Goal: Feedback & Contribution: Contribute content

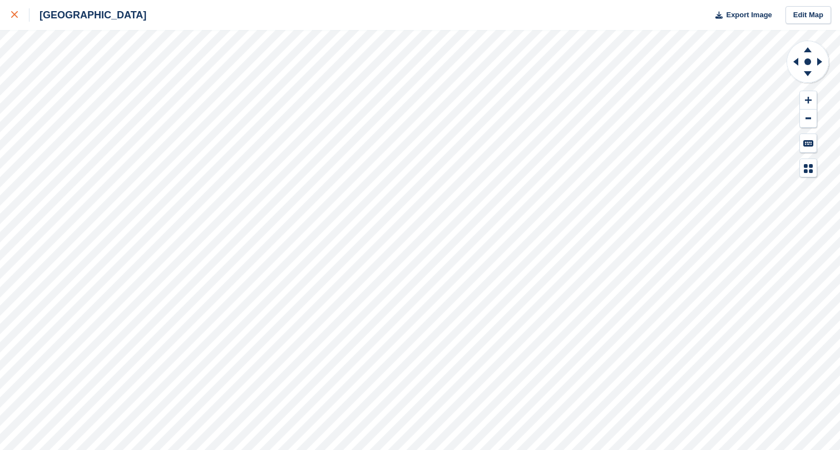
click at [13, 14] on icon at bounding box center [14, 14] width 7 height 7
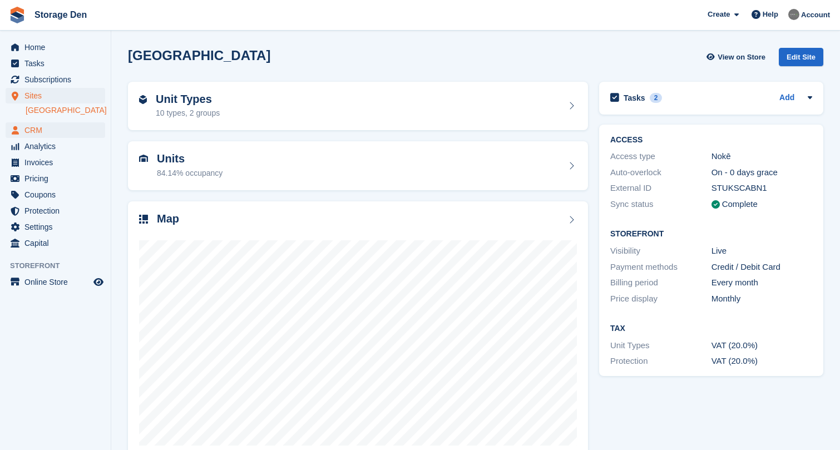
click at [39, 128] on span "CRM" at bounding box center [57, 130] width 67 height 16
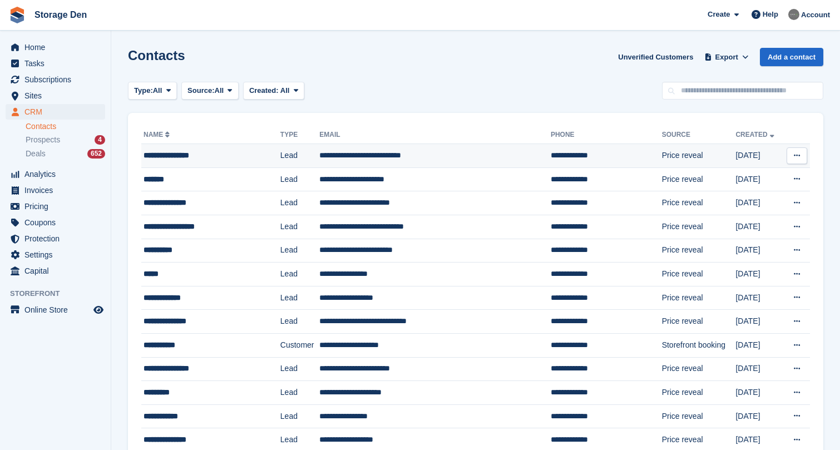
click at [199, 150] on div "**********" at bounding box center [201, 156] width 117 height 12
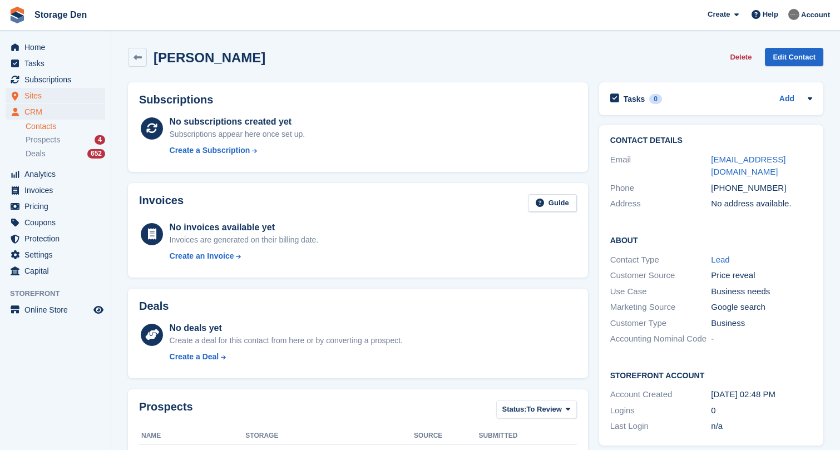
click at [67, 96] on span "Sites" at bounding box center [57, 96] width 67 height 16
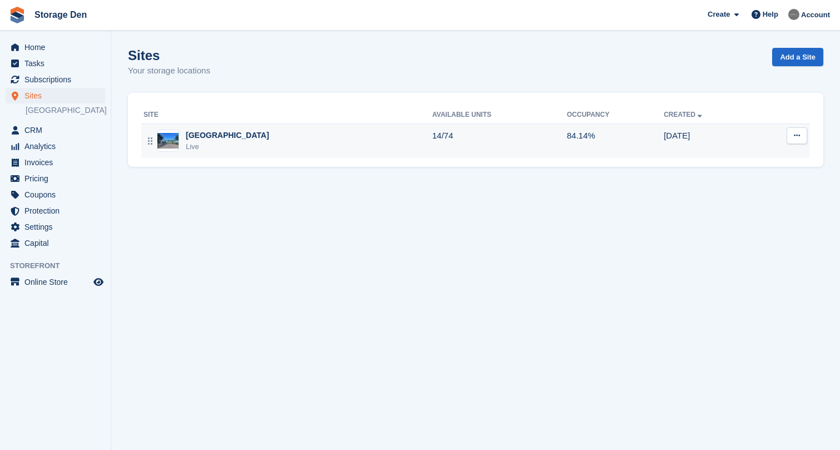
click at [264, 144] on div "Aberdeen Live" at bounding box center [287, 141] width 289 height 23
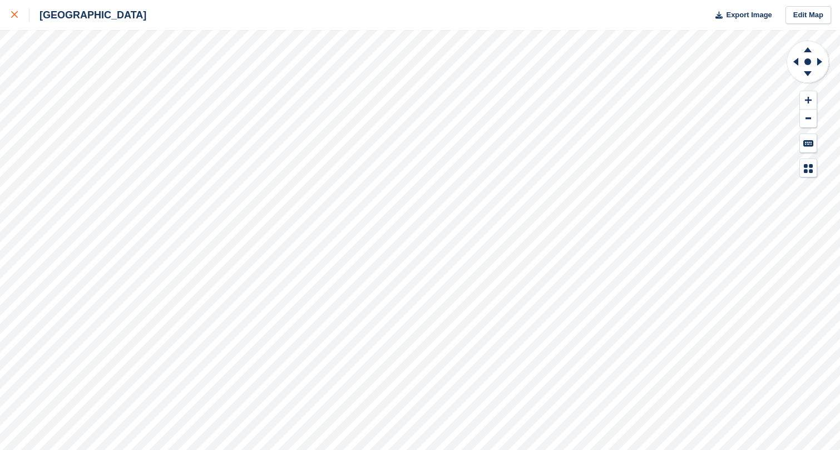
click at [17, 17] on icon at bounding box center [14, 14] width 7 height 7
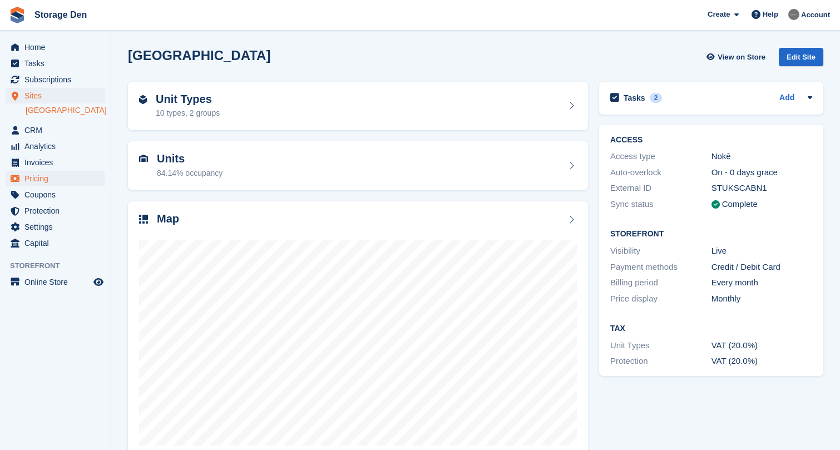
click at [50, 178] on span "Pricing" at bounding box center [57, 179] width 67 height 16
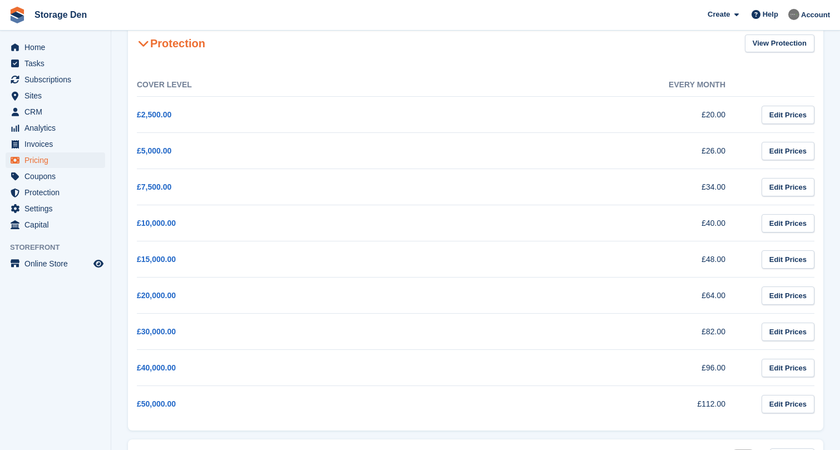
scroll to position [64, 0]
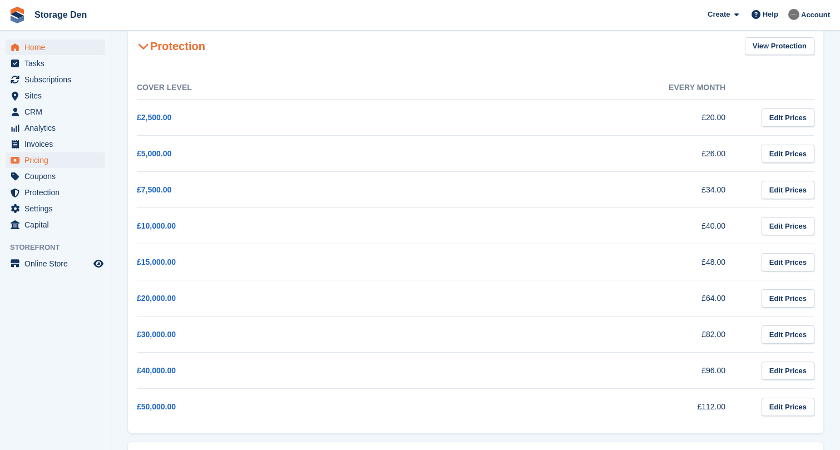
click at [52, 42] on span "Home" at bounding box center [57, 47] width 67 height 16
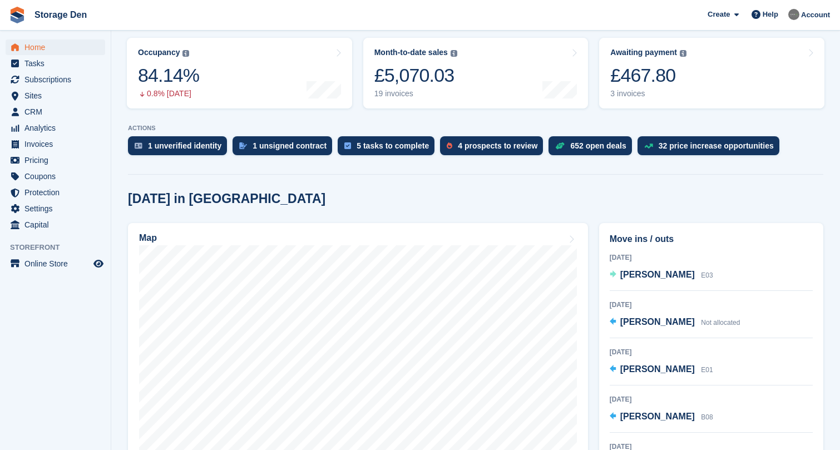
scroll to position [177, 0]
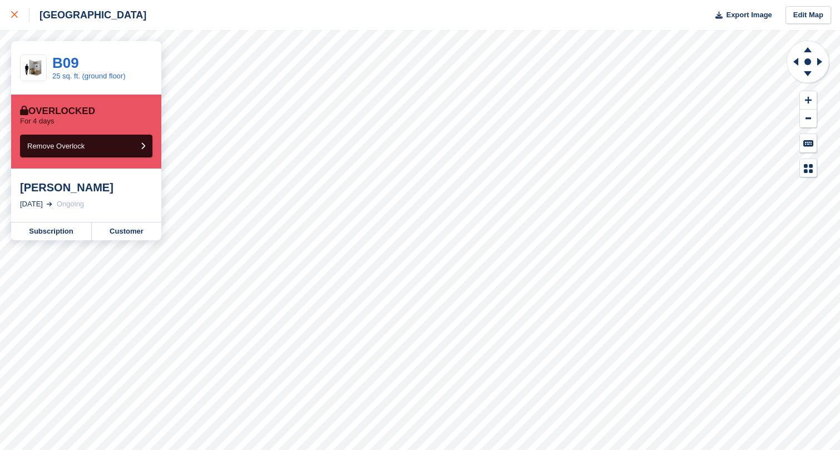
click at [18, 18] on div at bounding box center [20, 14] width 18 height 13
click at [133, 231] on link "Customer" at bounding box center [126, 231] width 69 height 18
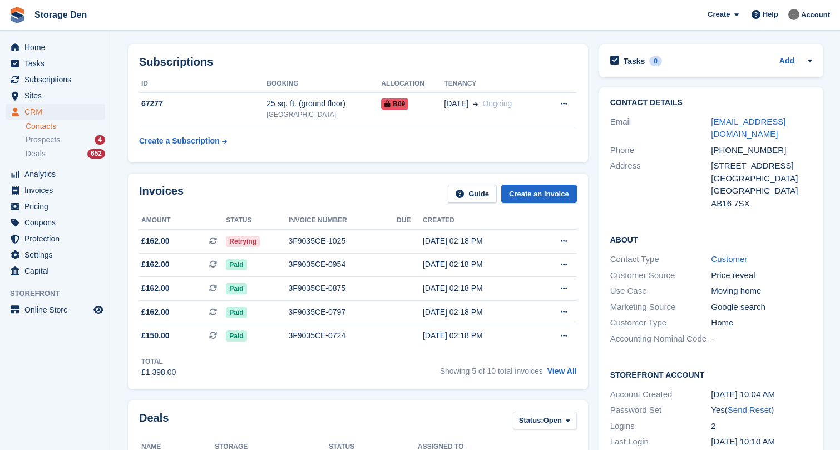
scroll to position [33, 0]
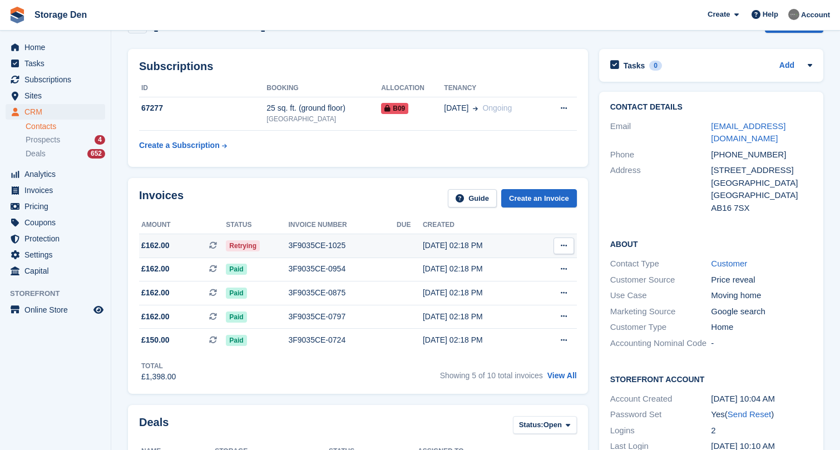
click at [370, 244] on div "3F9035CE-1025" at bounding box center [342, 246] width 108 height 12
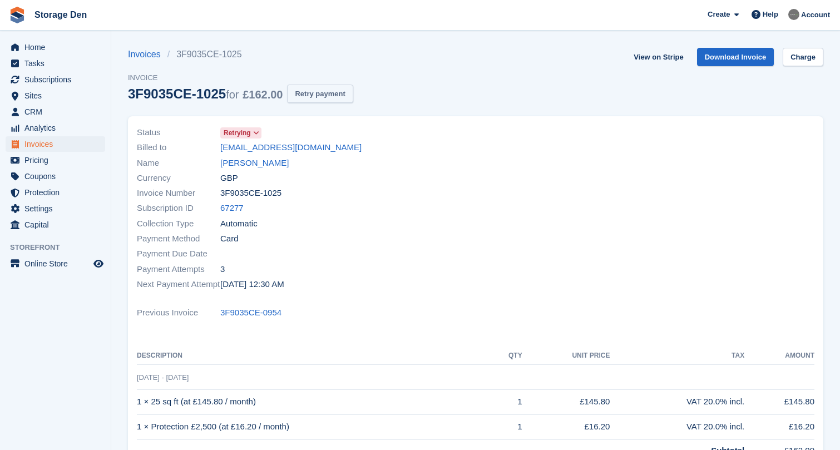
click at [348, 98] on button "Retry payment" at bounding box center [320, 94] width 66 height 18
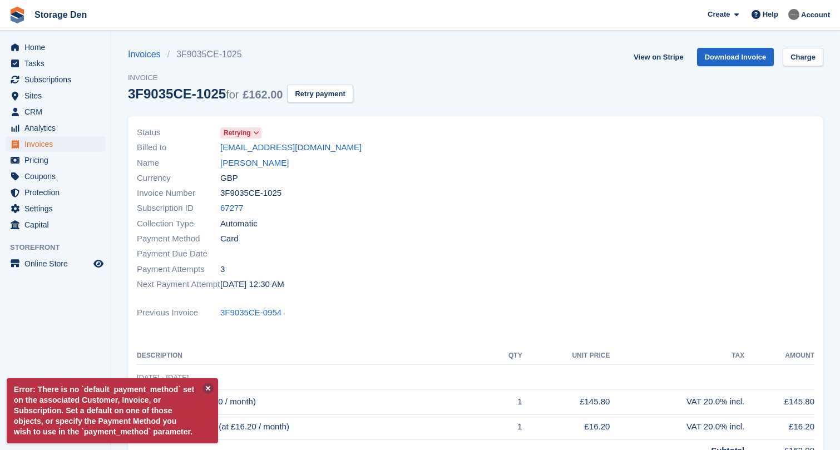
click at [209, 383] on button at bounding box center [207, 388] width 11 height 11
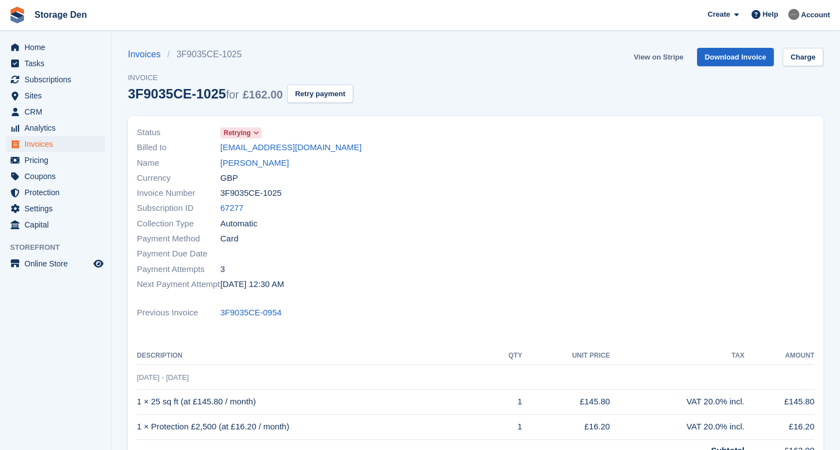
click at [652, 56] on link "View on Stripe" at bounding box center [658, 57] width 58 height 18
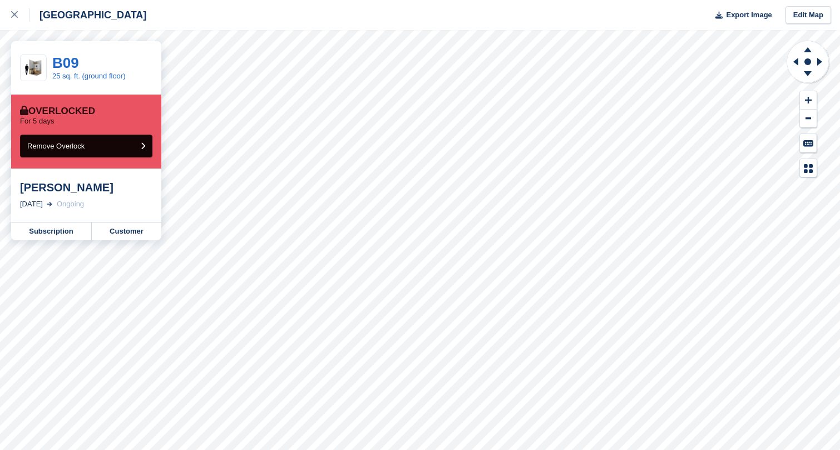
click at [116, 148] on button "Remove Overlock" at bounding box center [86, 146] width 132 height 23
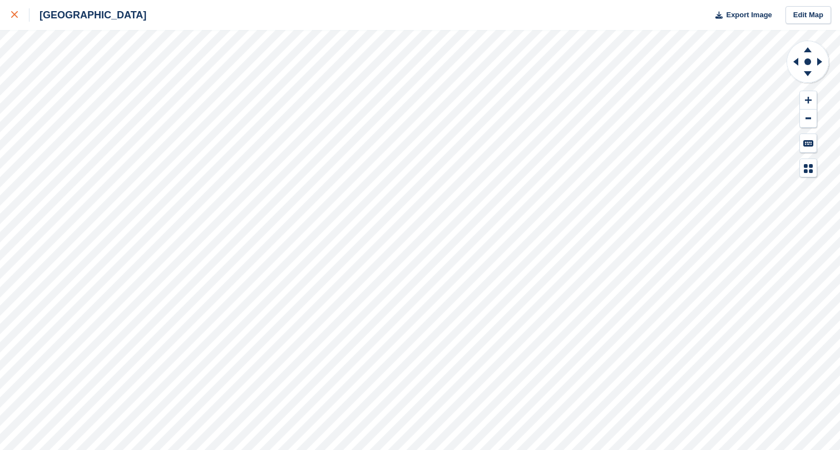
click at [16, 22] on link at bounding box center [14, 15] width 29 height 30
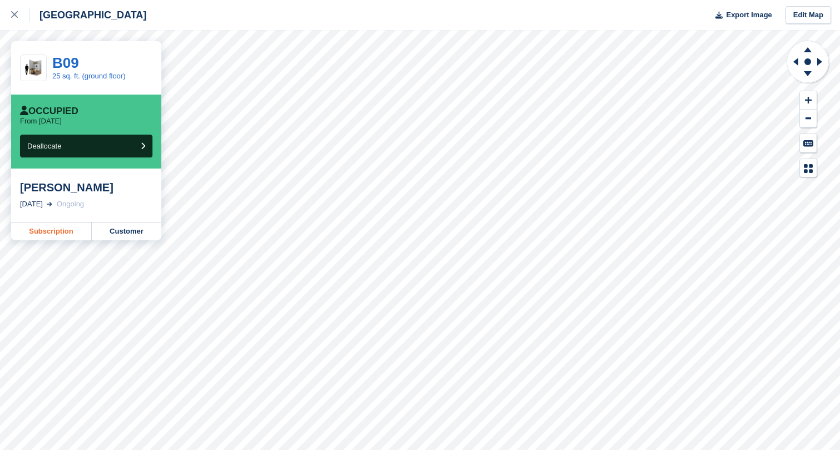
click at [73, 227] on link "Subscription" at bounding box center [51, 231] width 81 height 18
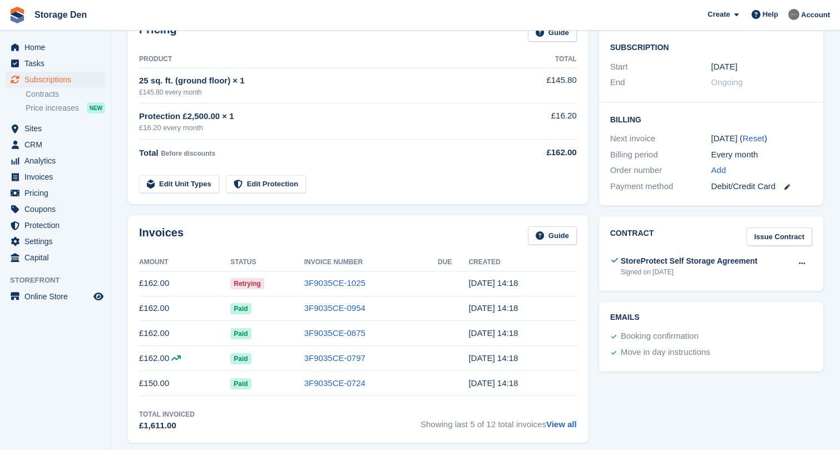
scroll to position [192, 0]
click at [345, 279] on link "3F9035CE-1025" at bounding box center [334, 282] width 61 height 9
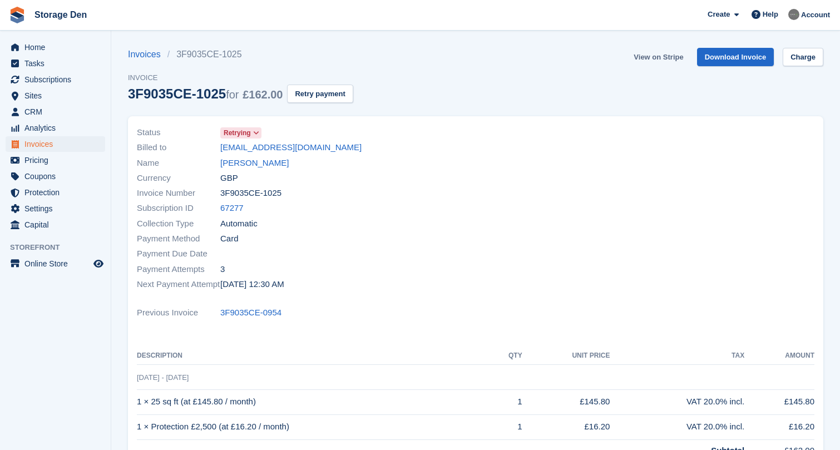
click at [655, 59] on link "View on Stripe" at bounding box center [658, 57] width 58 height 18
click at [49, 41] on span "Home" at bounding box center [57, 47] width 67 height 16
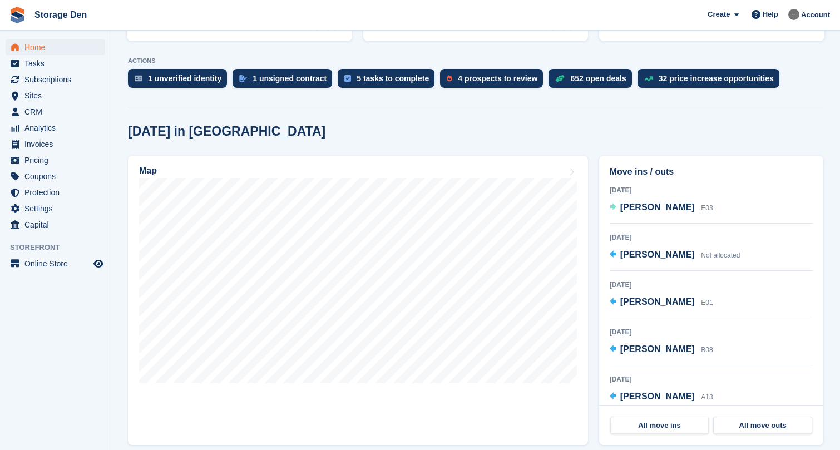
scroll to position [232, 0]
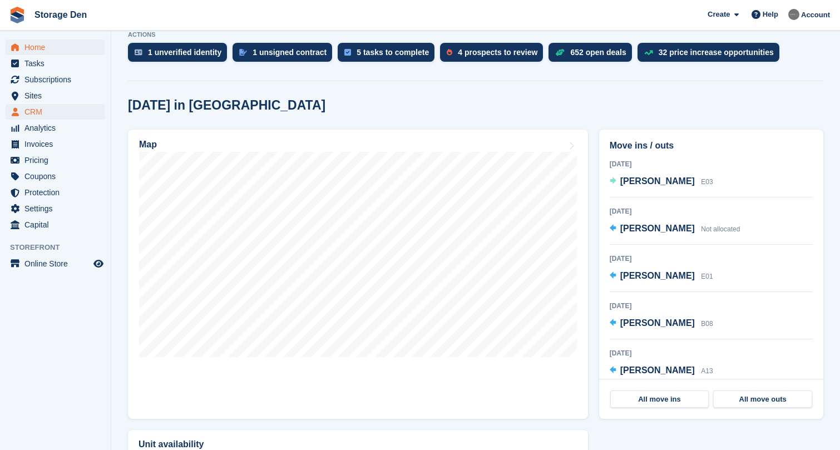
click at [16, 107] on icon "menu" at bounding box center [15, 111] width 7 height 9
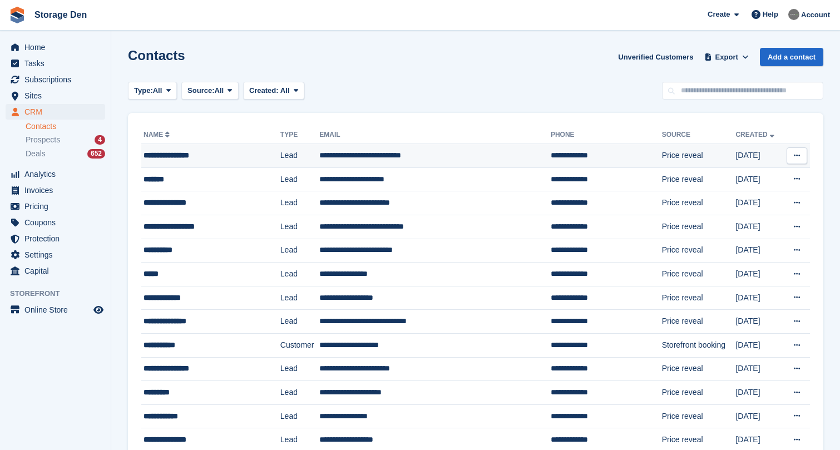
click at [226, 156] on div "**********" at bounding box center [201, 156] width 117 height 12
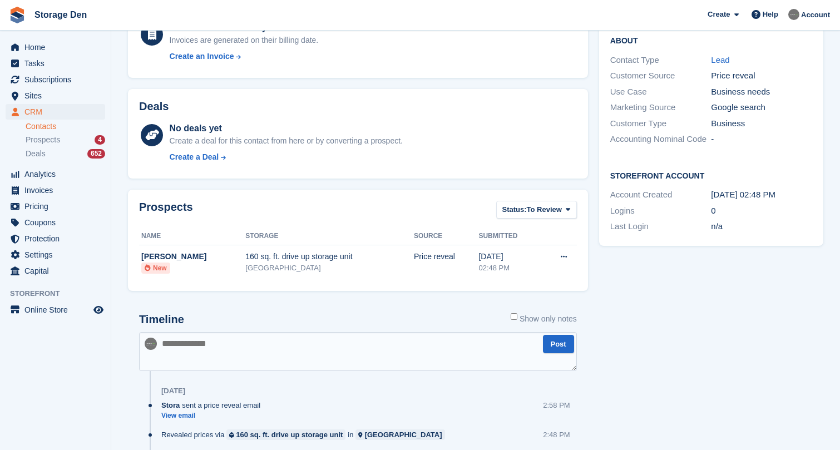
scroll to position [206, 0]
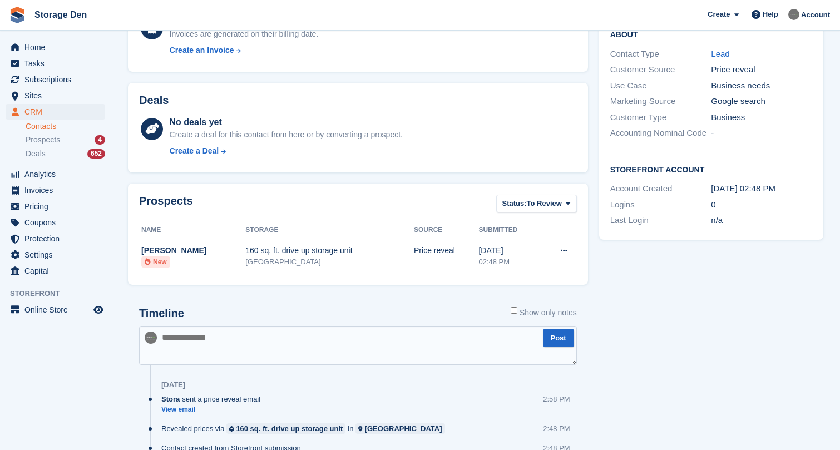
click at [331, 340] on textarea at bounding box center [358, 345] width 438 height 39
type textarea "**********"
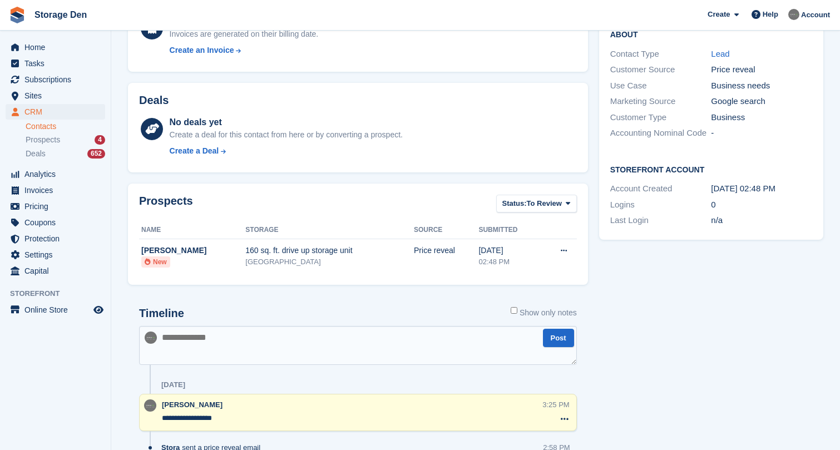
click at [260, 341] on textarea at bounding box center [358, 345] width 438 height 39
type textarea "**********"
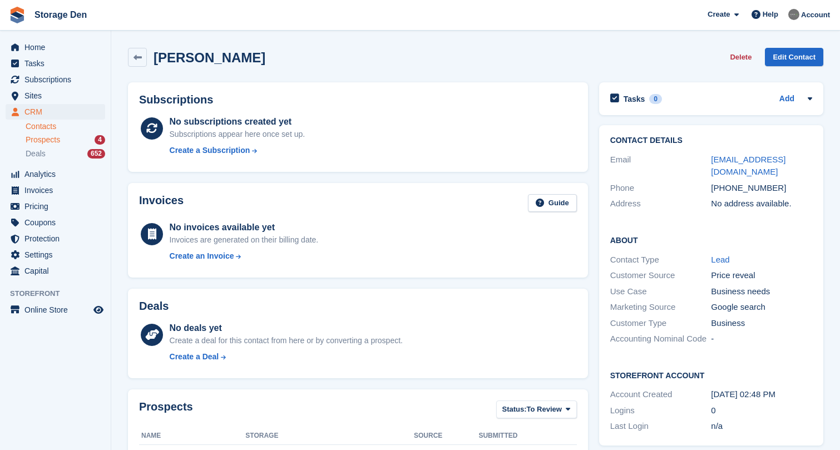
scroll to position [0, 0]
click at [67, 142] on div "Prospects 4" at bounding box center [66, 140] width 80 height 11
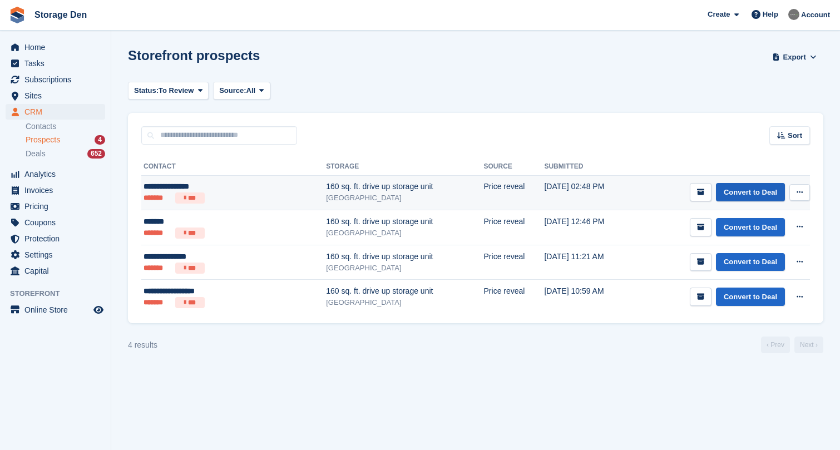
click at [730, 191] on link "Convert to Deal" at bounding box center [750, 192] width 69 height 18
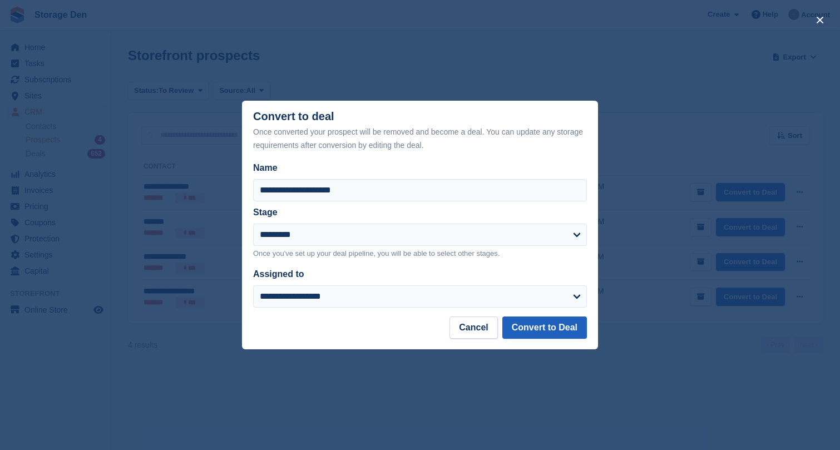
click at [539, 330] on button "Convert to Deal" at bounding box center [544, 327] width 85 height 22
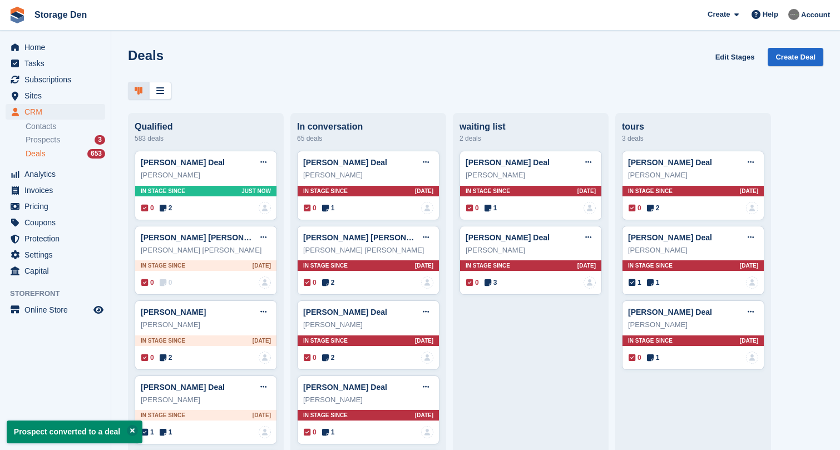
click at [59, 144] on span "Prospects" at bounding box center [43, 140] width 34 height 11
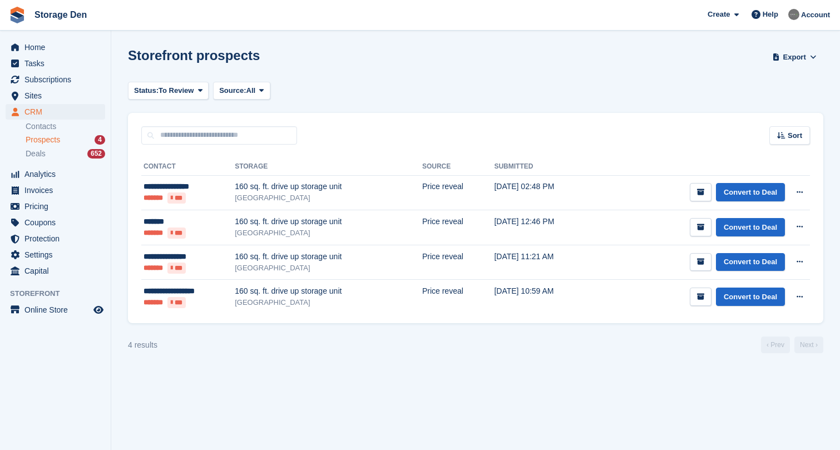
click at [60, 140] on span "Prospects" at bounding box center [43, 140] width 34 height 11
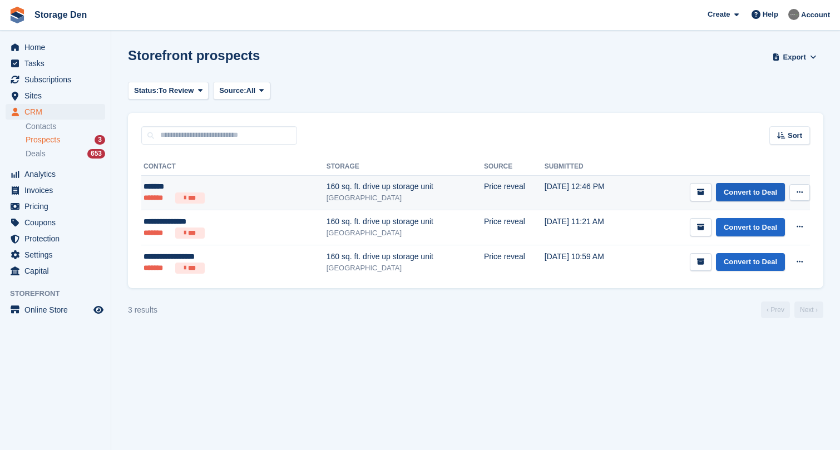
click at [771, 190] on link "Convert to Deal" at bounding box center [750, 192] width 69 height 18
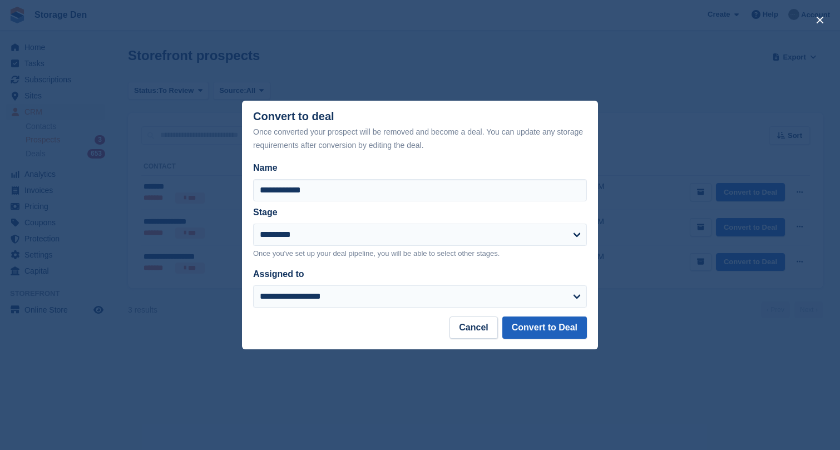
click at [541, 322] on button "Convert to Deal" at bounding box center [544, 327] width 85 height 22
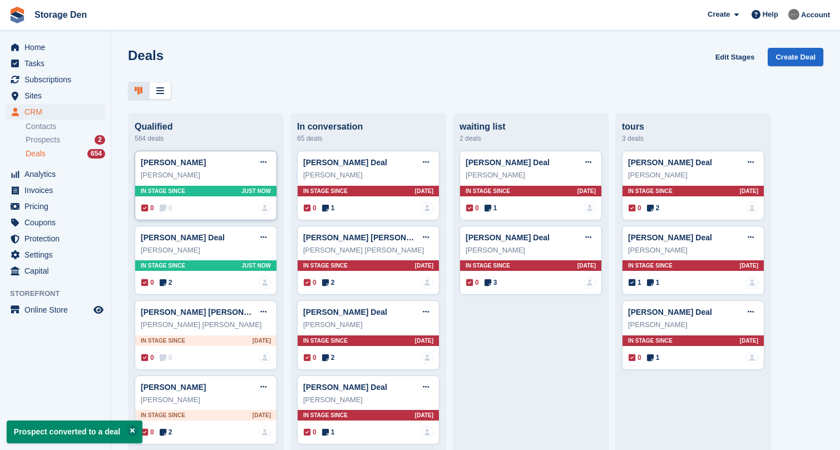
click at [169, 204] on span "0" at bounding box center [166, 208] width 13 height 10
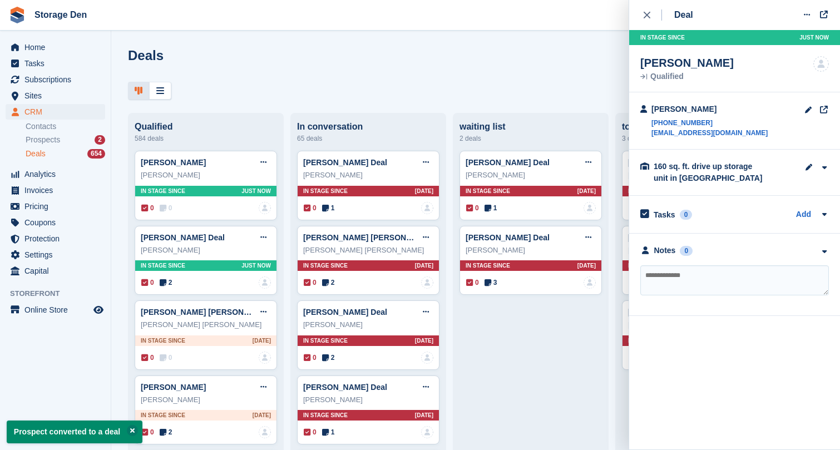
click at [709, 284] on textarea at bounding box center [734, 280] width 188 height 30
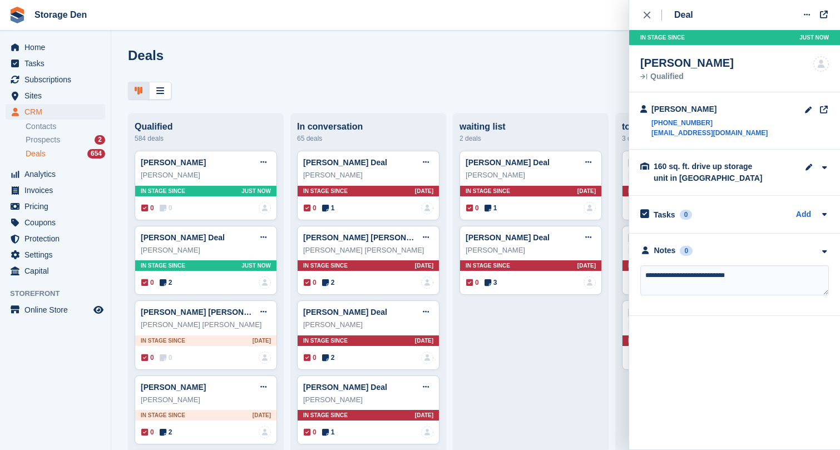
type textarea "**********"
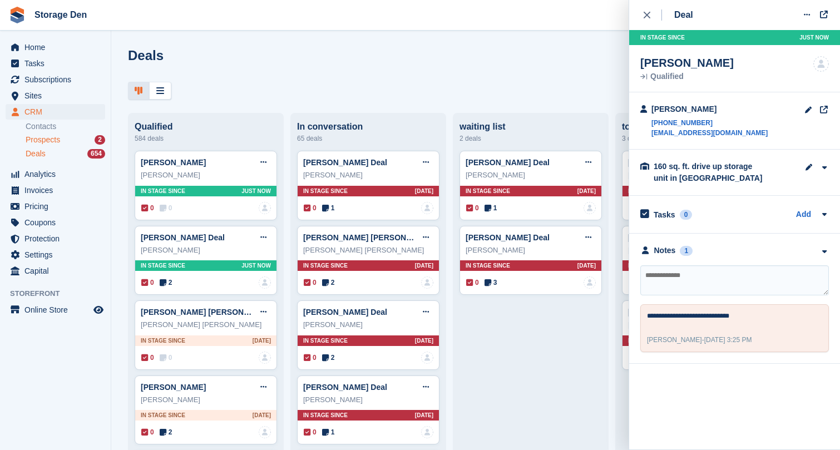
click at [52, 136] on span "Prospects" at bounding box center [43, 140] width 34 height 11
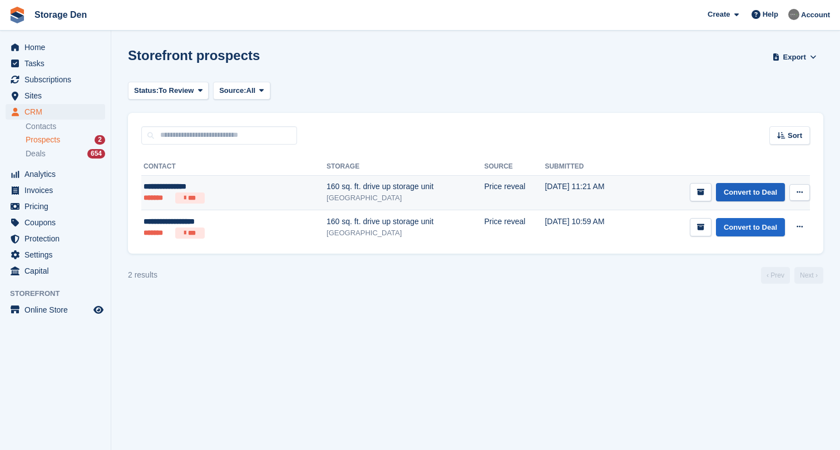
click at [751, 192] on link "Convert to Deal" at bounding box center [750, 192] width 69 height 18
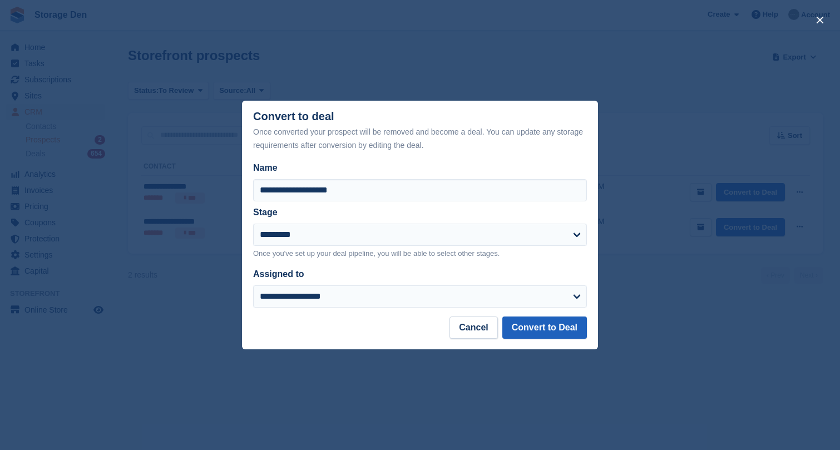
click at [529, 332] on button "Convert to Deal" at bounding box center [544, 327] width 85 height 22
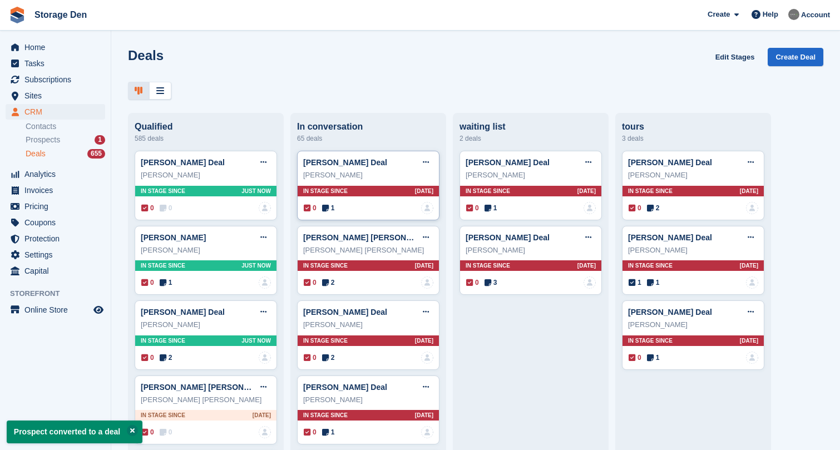
click at [330, 210] on span "1" at bounding box center [328, 208] width 13 height 10
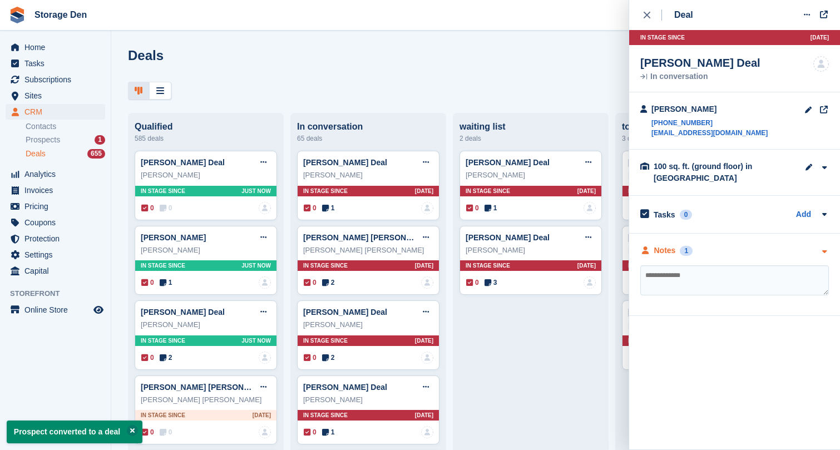
click at [658, 249] on div "Notes" at bounding box center [665, 251] width 22 height 12
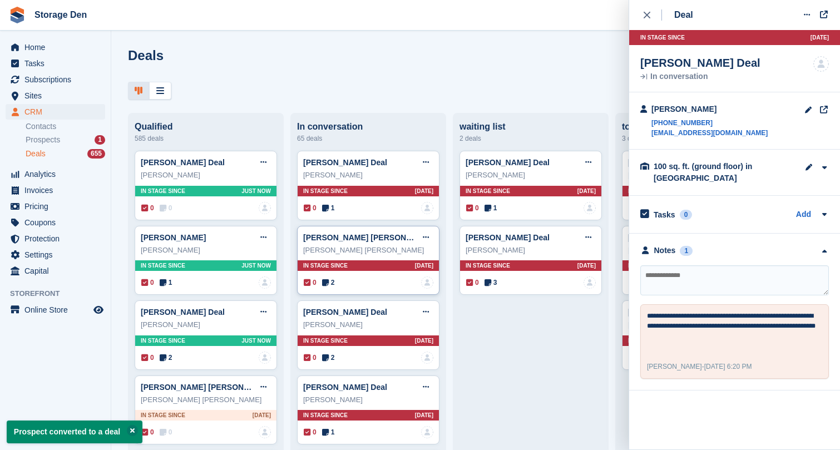
click at [334, 285] on span "2" at bounding box center [328, 282] width 13 height 10
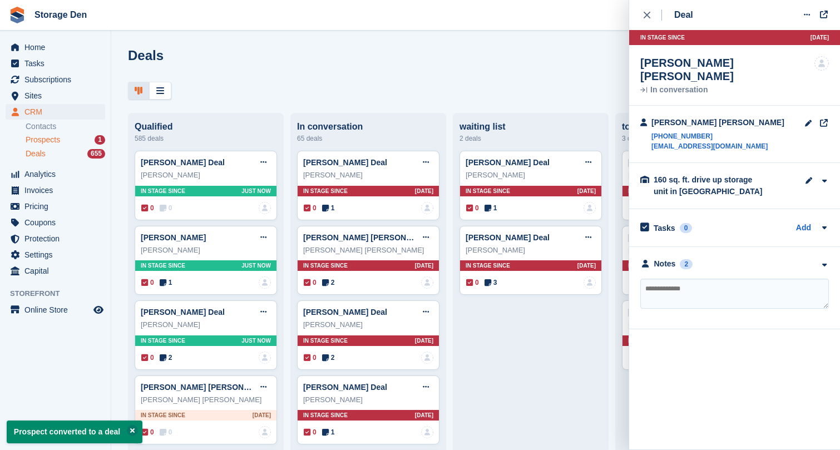
click at [48, 141] on span "Prospects" at bounding box center [43, 140] width 34 height 11
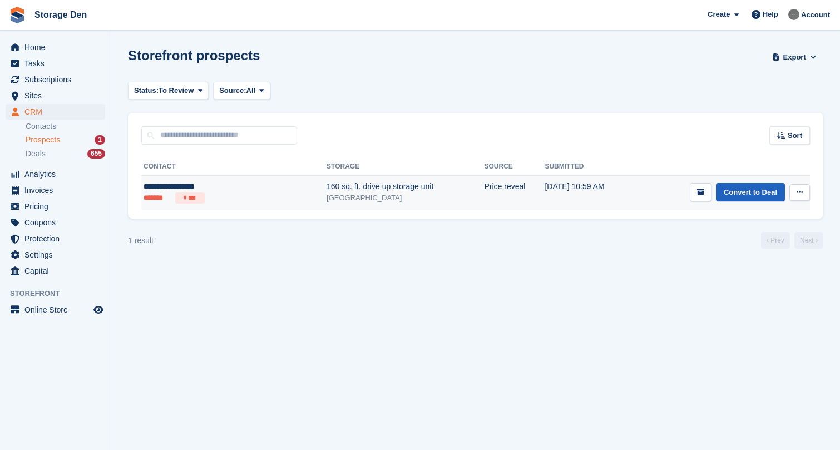
click at [759, 197] on link "Convert to Deal" at bounding box center [750, 192] width 69 height 18
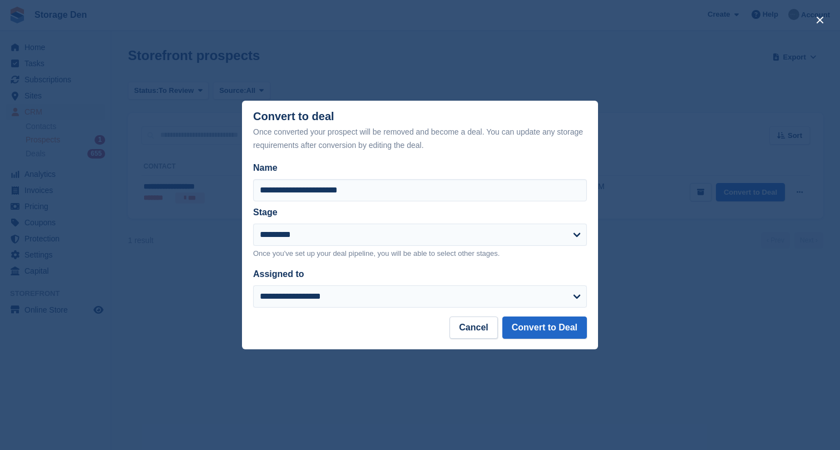
click at [540, 339] on footer "Cancel Convert to Deal" at bounding box center [420, 332] width 356 height 33
click at [550, 335] on button "Convert to Deal" at bounding box center [544, 327] width 85 height 22
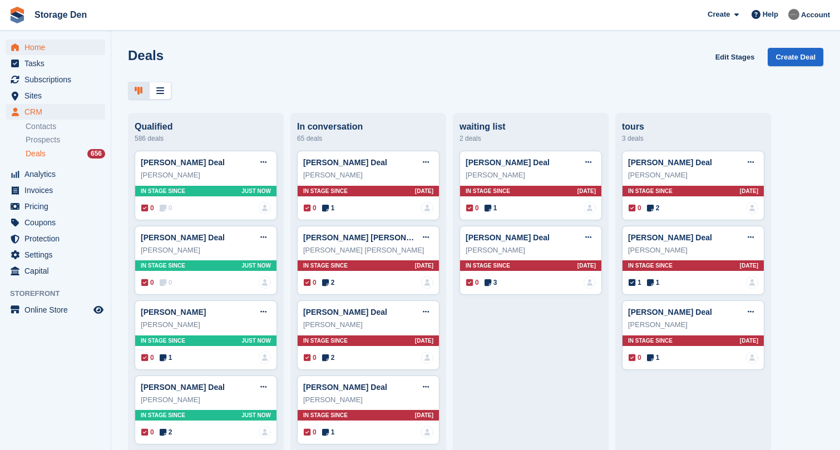
click at [63, 49] on span "Home" at bounding box center [57, 47] width 67 height 16
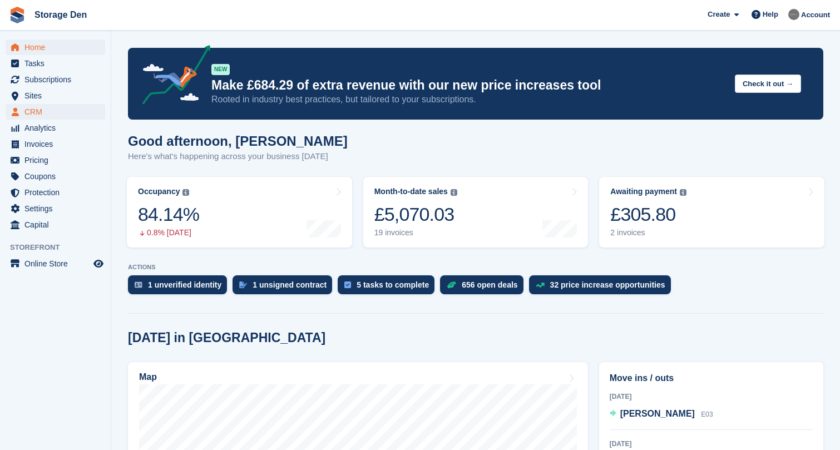
click at [46, 108] on span "CRM" at bounding box center [57, 112] width 67 height 16
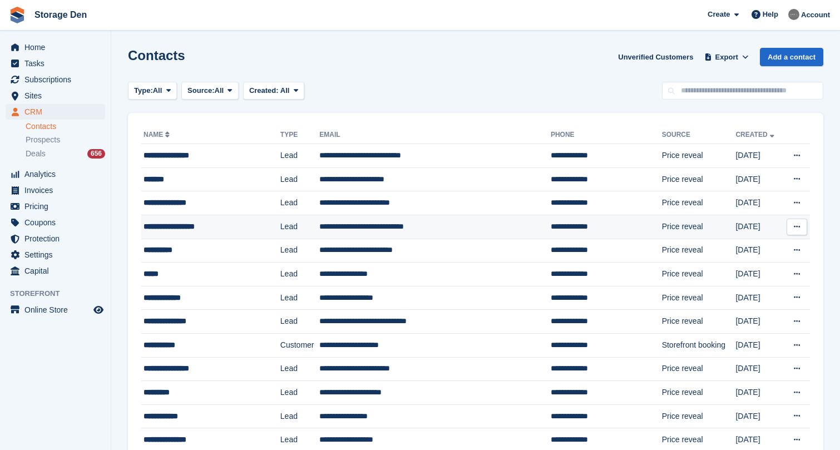
click at [206, 224] on div "**********" at bounding box center [201, 227] width 117 height 12
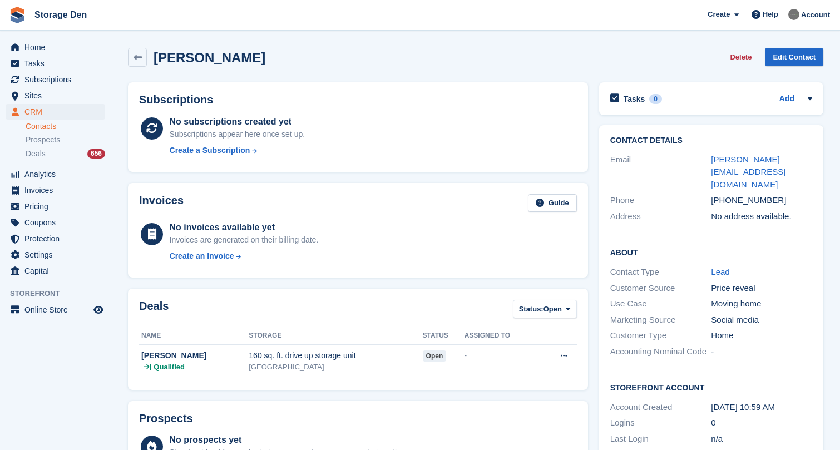
scroll to position [153, 0]
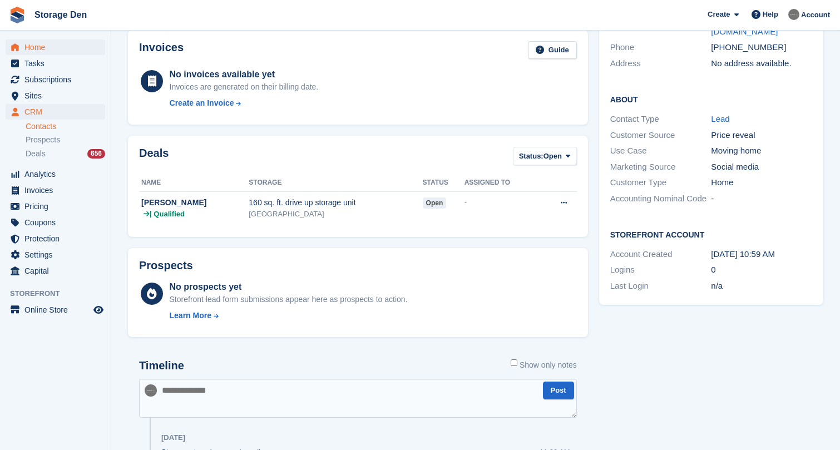
click at [53, 51] on span "Home" at bounding box center [57, 47] width 67 height 16
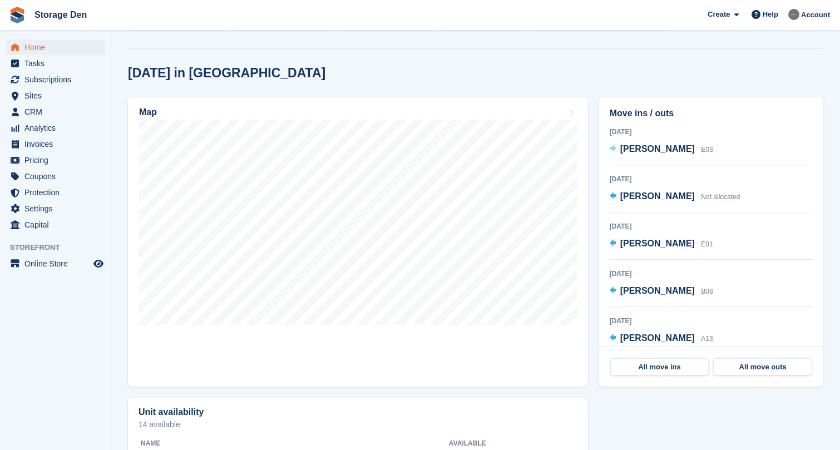
scroll to position [266, 0]
click at [35, 161] on span "Pricing" at bounding box center [57, 160] width 67 height 16
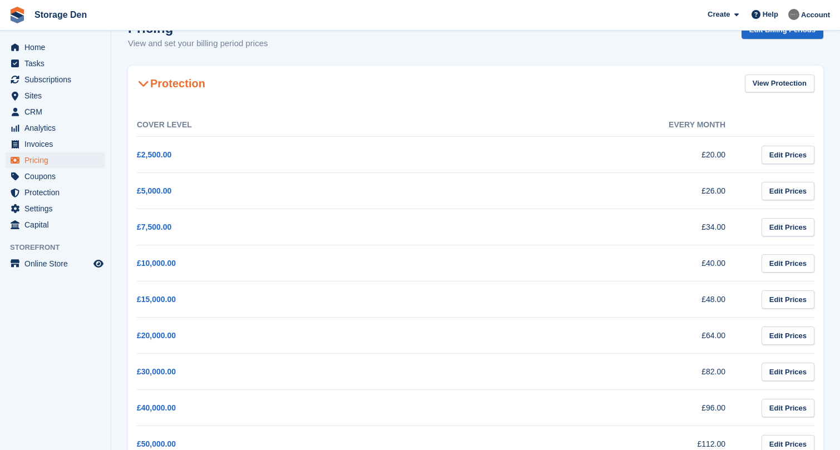
scroll to position [21, 0]
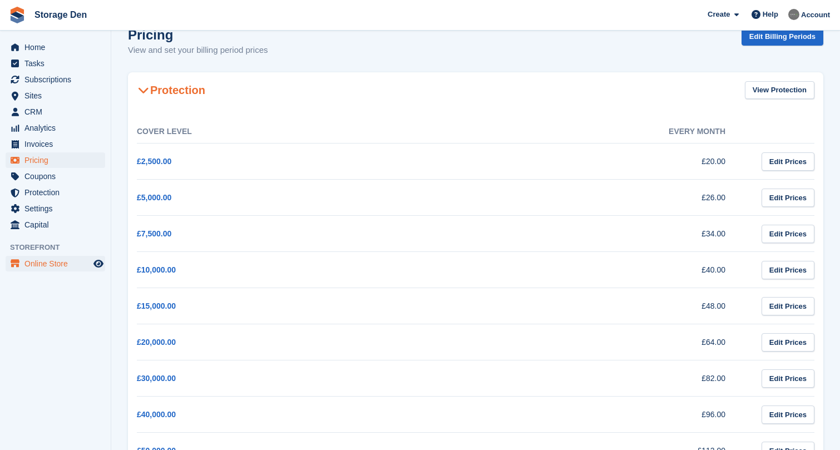
click at [59, 260] on span "Online Store" at bounding box center [57, 264] width 67 height 16
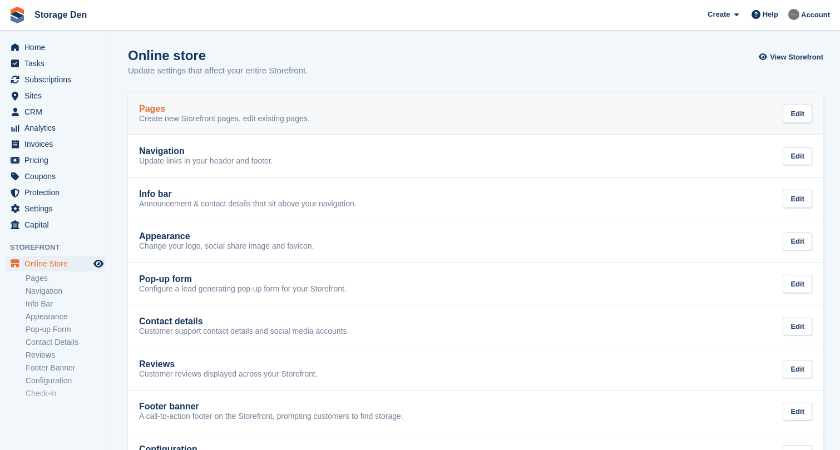
click at [193, 107] on div "Pages" at bounding box center [224, 109] width 171 height 10
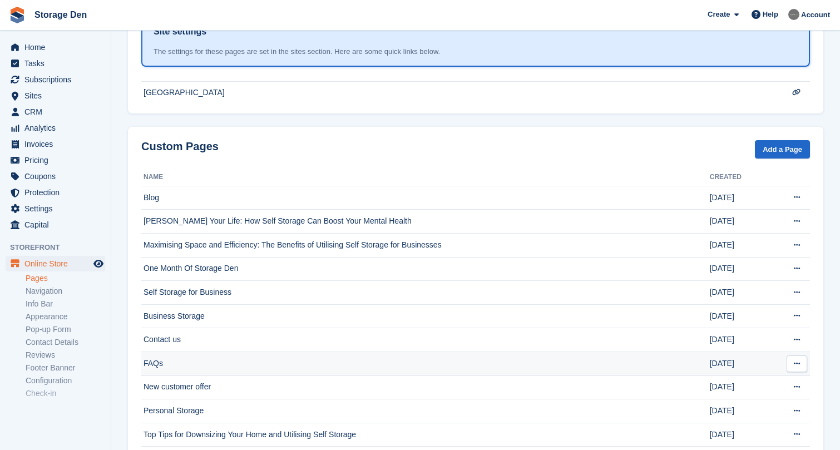
scroll to position [350, 0]
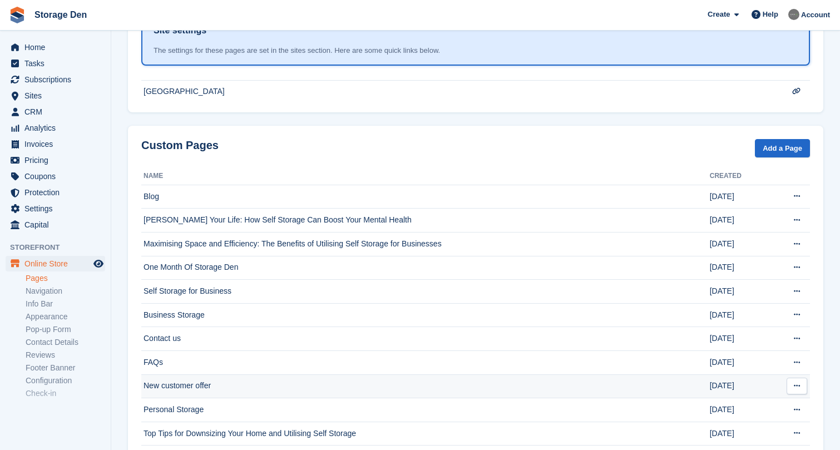
click at [229, 384] on td "New customer offer" at bounding box center [425, 386] width 568 height 24
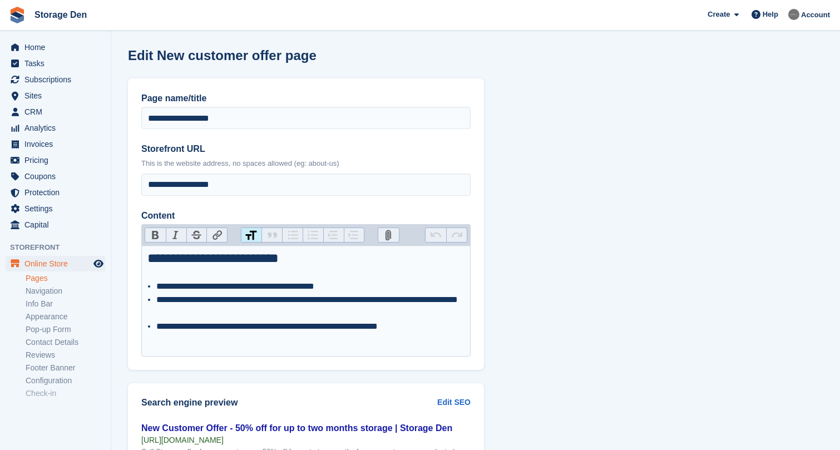
click at [367, 285] on li "**********" at bounding box center [310, 286] width 309 height 13
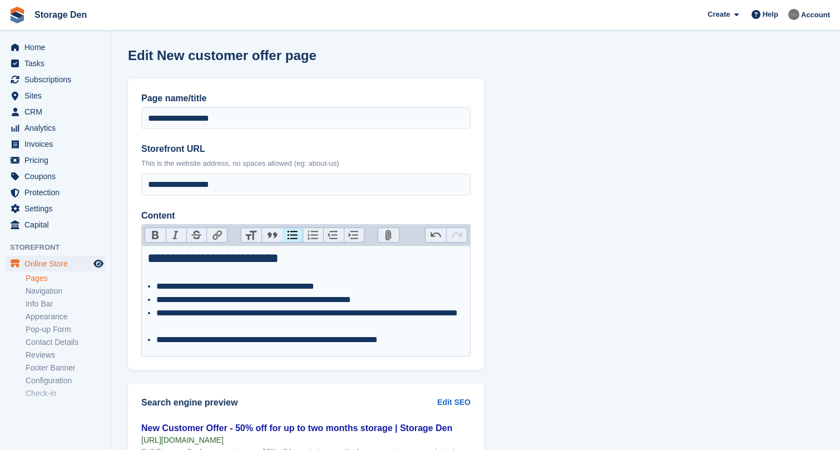
type trix-editor "**********"
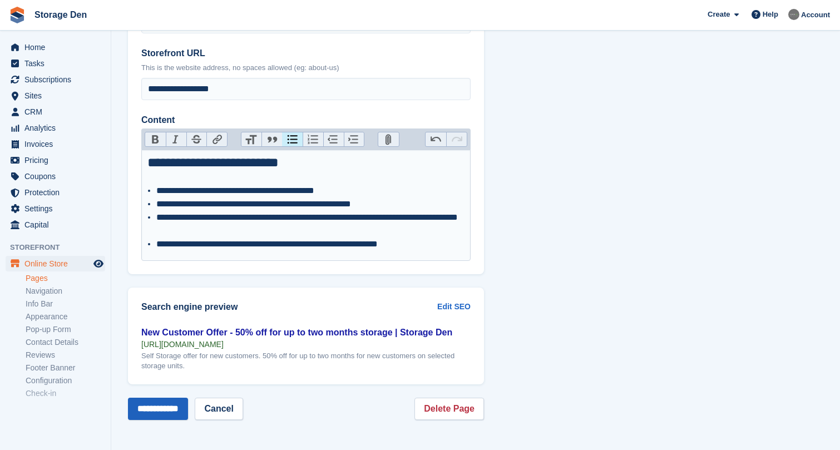
scroll to position [96, 0]
click at [160, 407] on input "**********" at bounding box center [158, 409] width 60 height 22
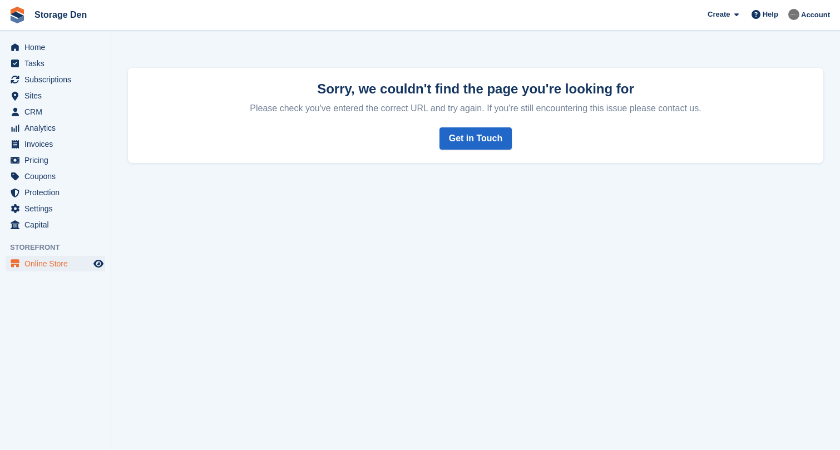
click at [52, 260] on span "Online Store" at bounding box center [57, 264] width 67 height 16
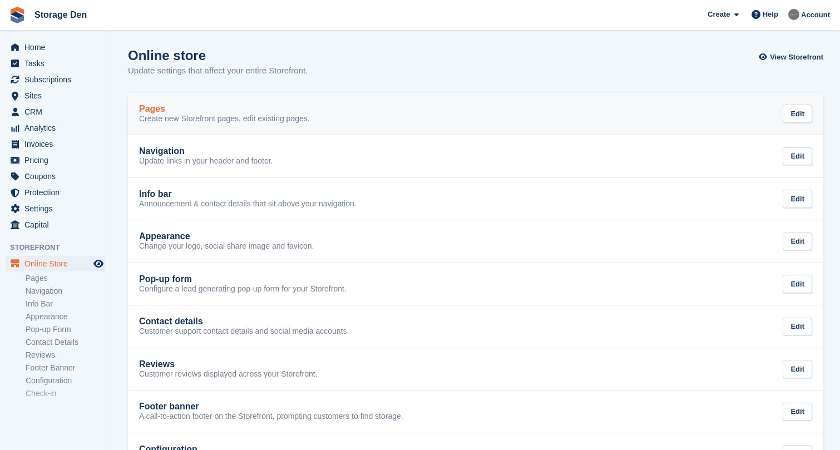
click at [245, 117] on p "Create new Storefront pages, edit existing pages." at bounding box center [224, 119] width 171 height 10
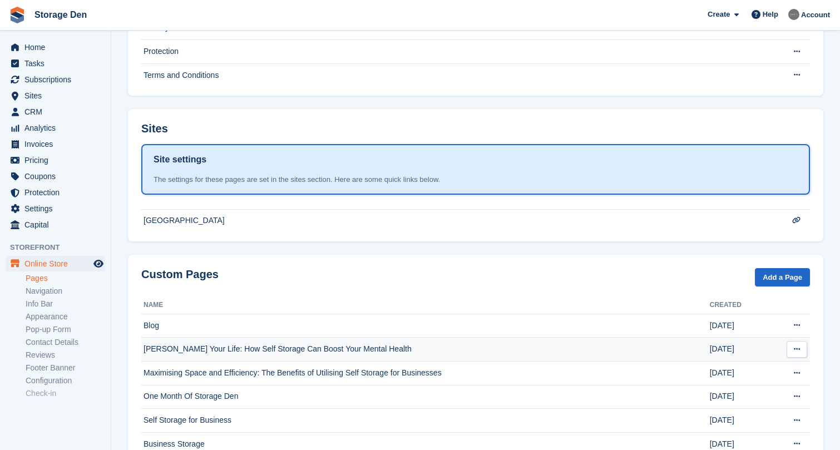
scroll to position [366, 0]
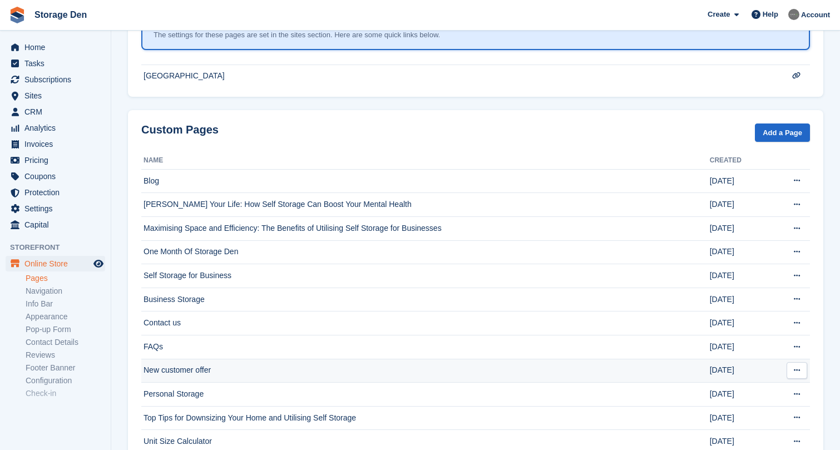
click at [213, 369] on td "New customer offer" at bounding box center [425, 371] width 568 height 24
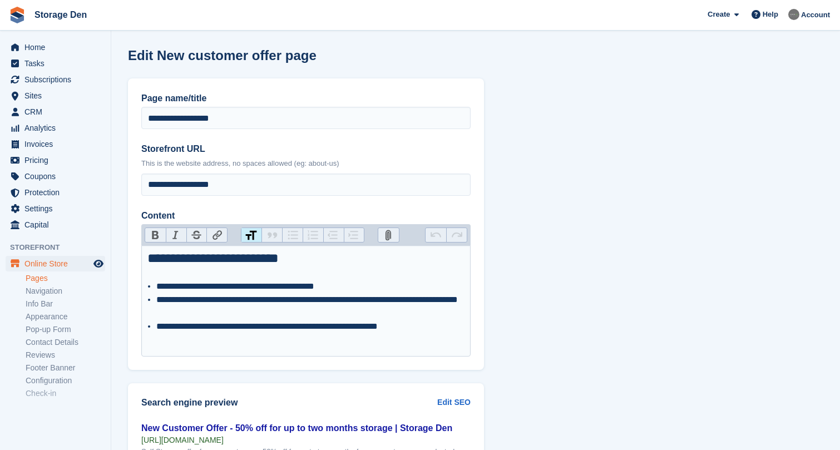
click at [360, 286] on li "**********" at bounding box center [310, 286] width 309 height 13
click at [431, 330] on li "**********" at bounding box center [310, 326] width 309 height 13
click at [289, 311] on li "**********" at bounding box center [310, 306] width 309 height 27
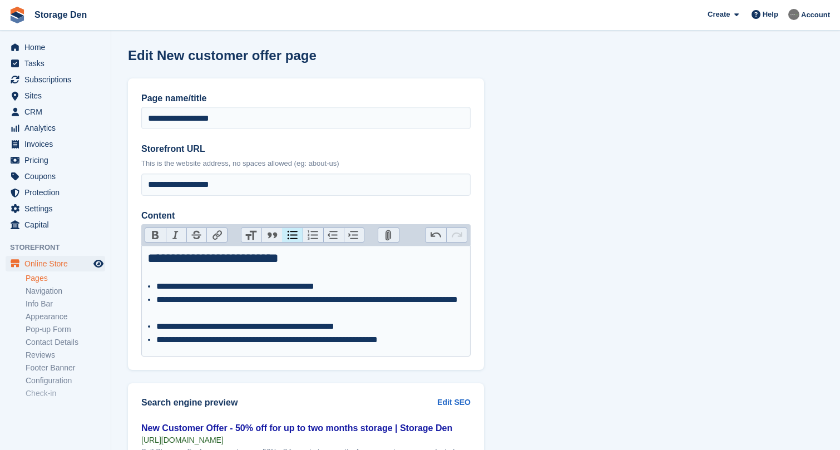
type trix-editor "**********"
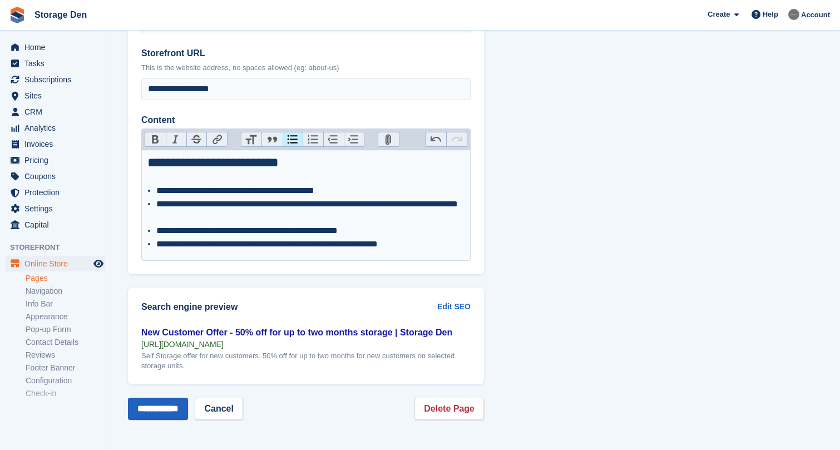
scroll to position [96, 0]
click at [175, 409] on input "**********" at bounding box center [158, 409] width 60 height 22
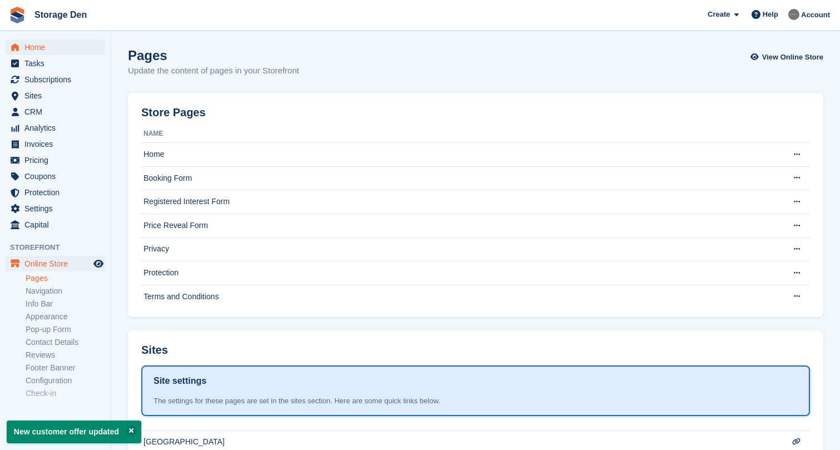
click at [41, 52] on span "Home" at bounding box center [57, 47] width 67 height 16
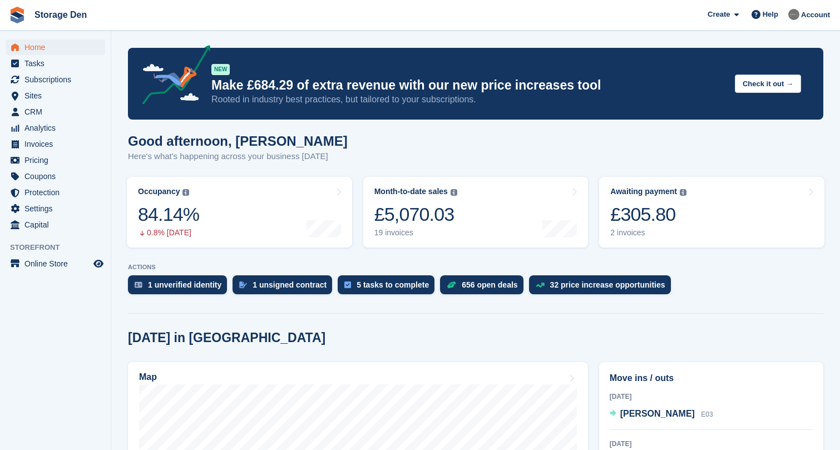
click at [42, 44] on span "Home" at bounding box center [57, 47] width 67 height 16
click at [63, 113] on span "CRM" at bounding box center [57, 112] width 67 height 16
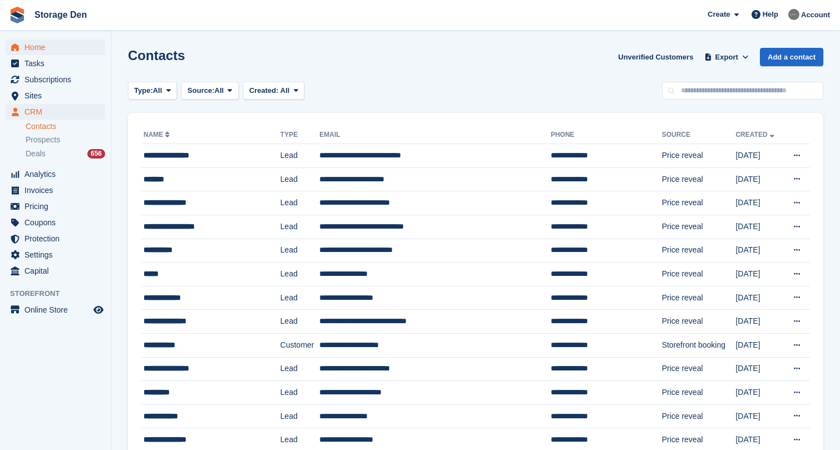
click at [64, 48] on span "Home" at bounding box center [57, 47] width 67 height 16
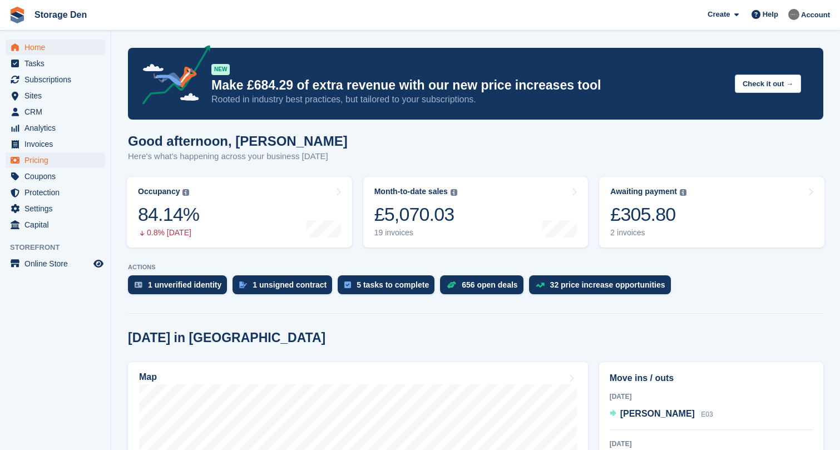
click at [59, 160] on span "Pricing" at bounding box center [57, 160] width 67 height 16
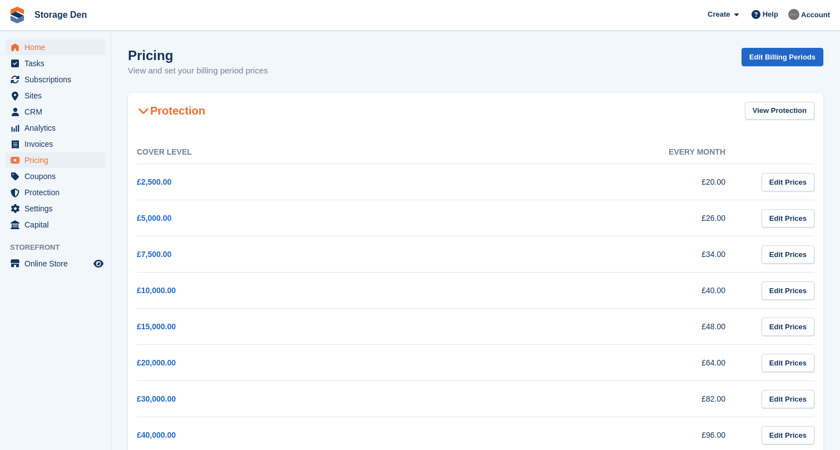
click at [62, 50] on span "Home" at bounding box center [57, 47] width 67 height 16
